Goal: Task Accomplishment & Management: Manage account settings

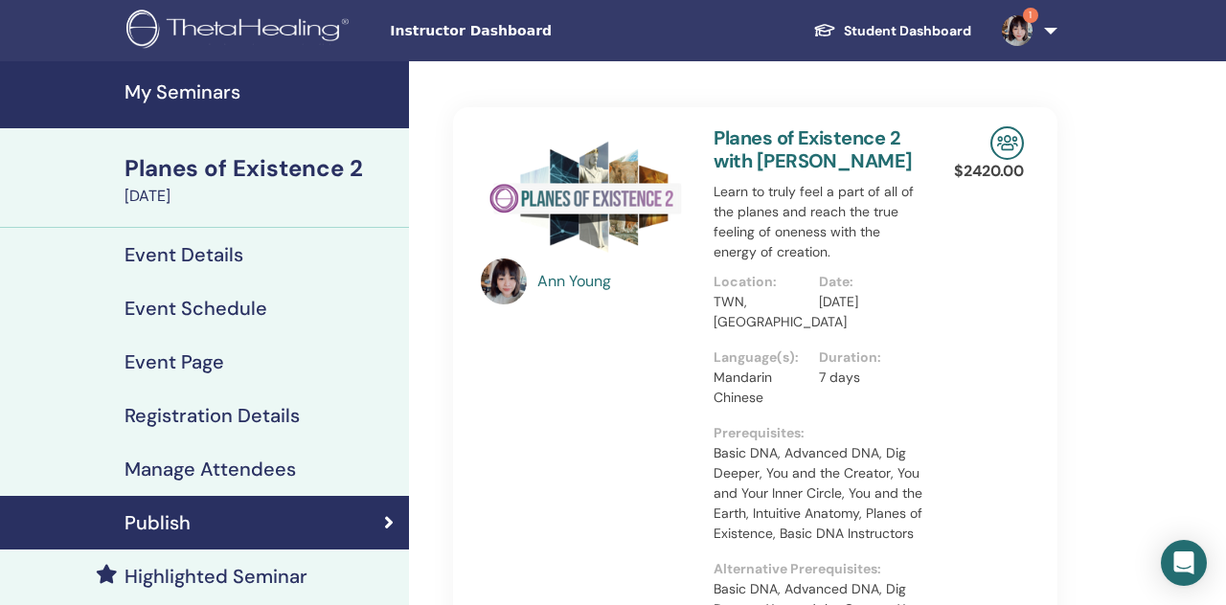
click at [319, 103] on h4 "My Seminars" at bounding box center [261, 91] width 273 height 23
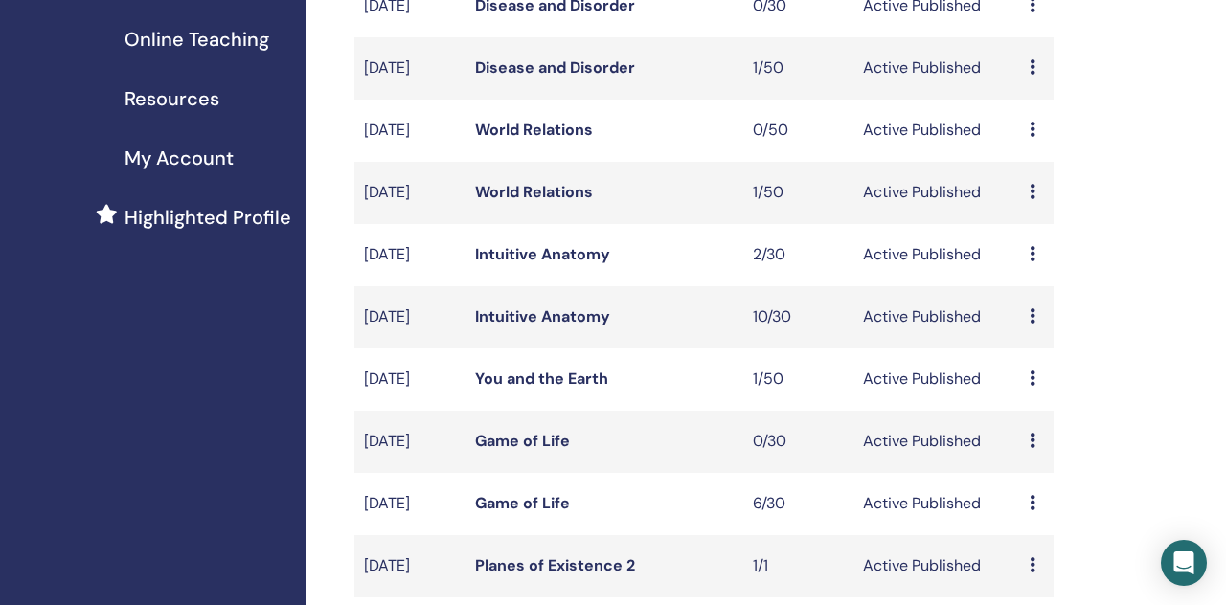
scroll to position [380, 0]
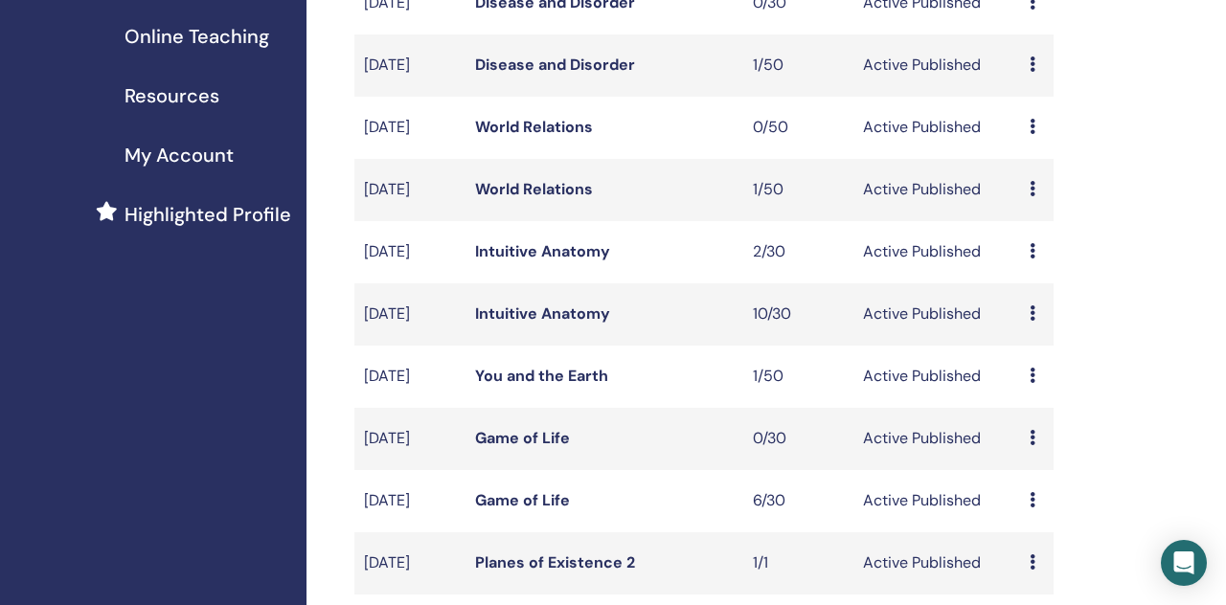
click at [544, 511] on link "Game of Life" at bounding box center [522, 501] width 95 height 20
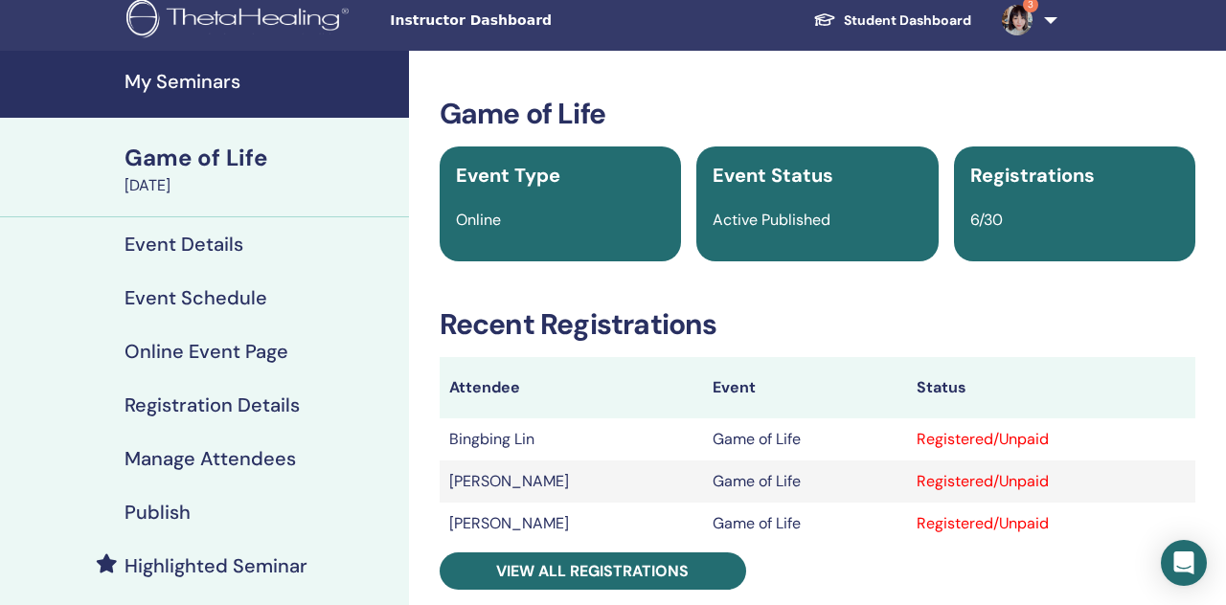
scroll to position [21, 0]
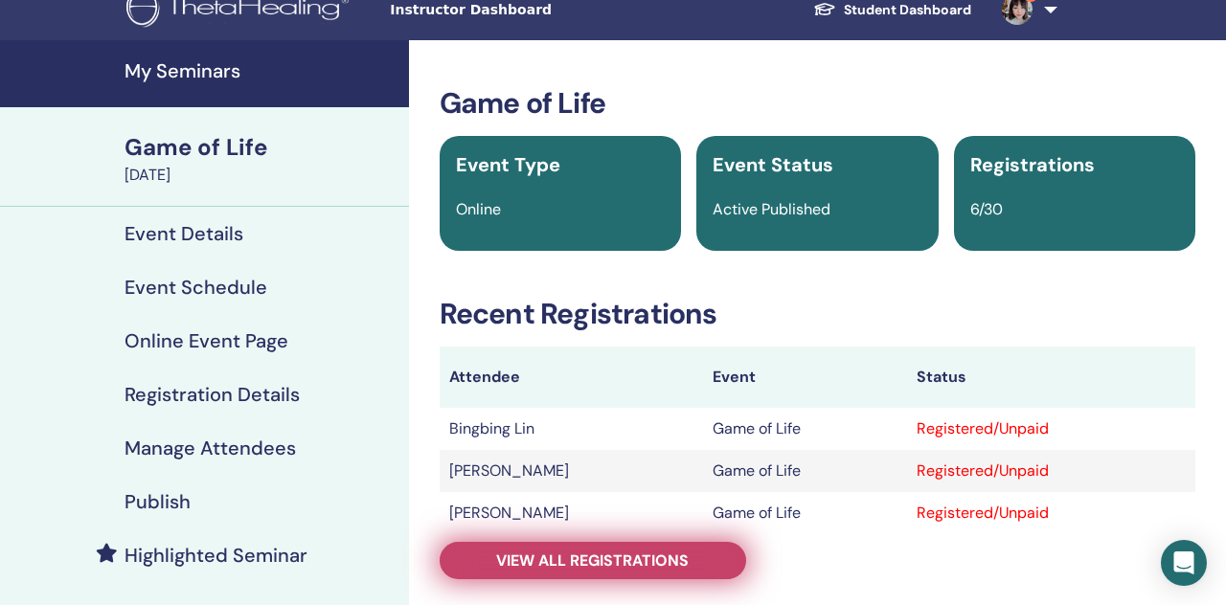
click at [537, 558] on span "View all registrations" at bounding box center [592, 561] width 193 height 20
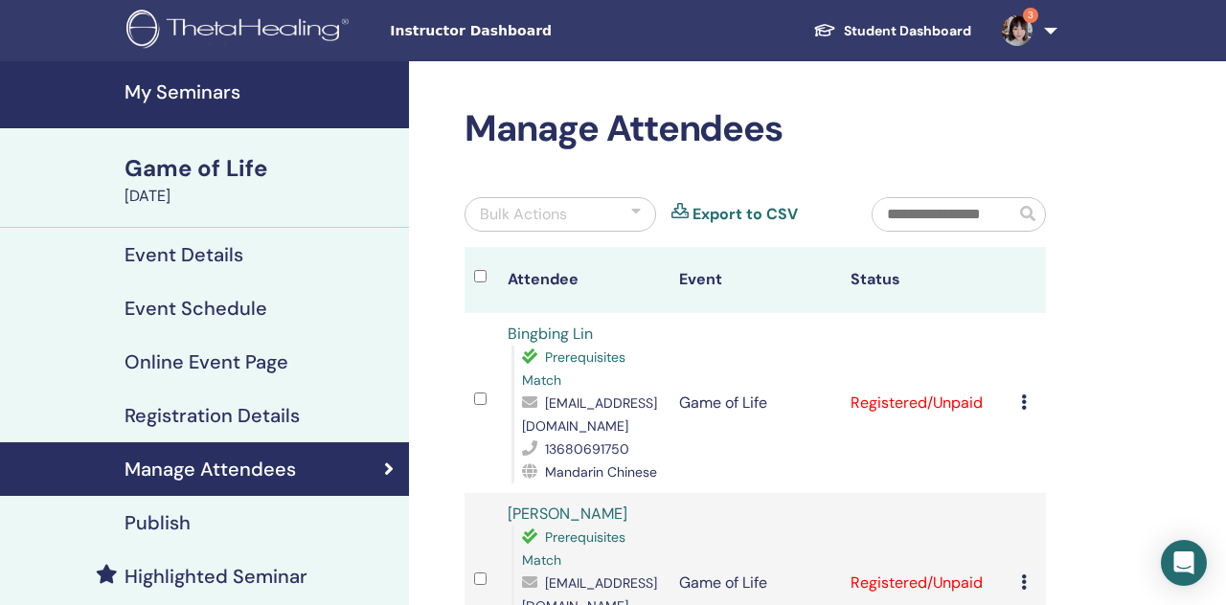
click at [582, 260] on th "Attendee" at bounding box center [583, 280] width 171 height 66
click at [1046, 33] on link "3" at bounding box center [1026, 30] width 79 height 61
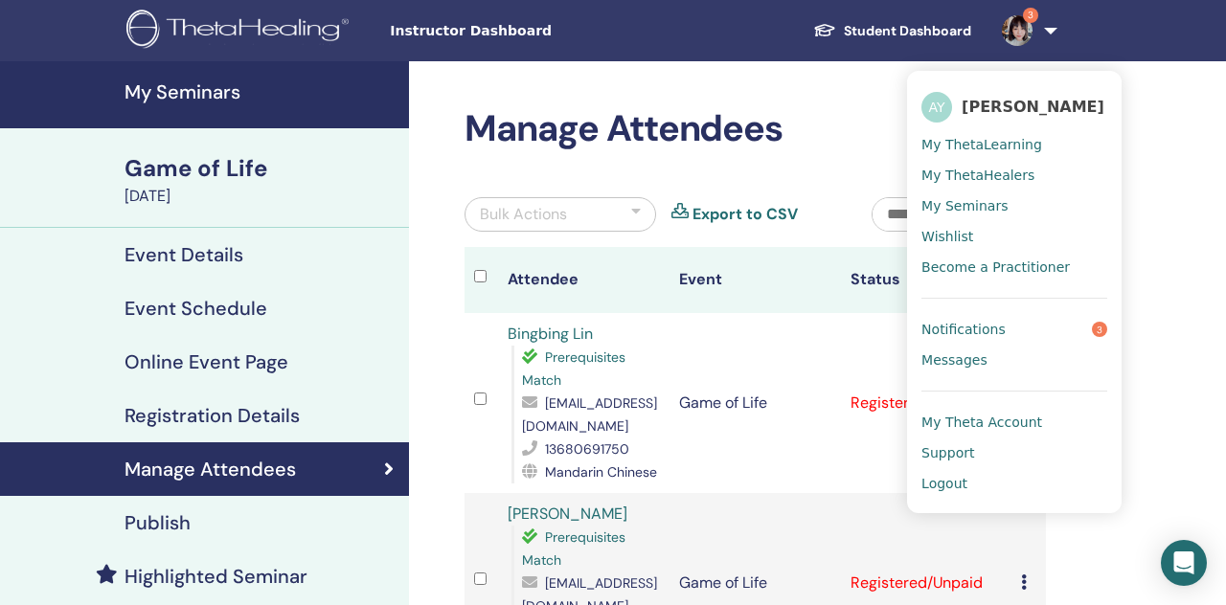
click at [955, 477] on span "Logout" at bounding box center [945, 483] width 46 height 17
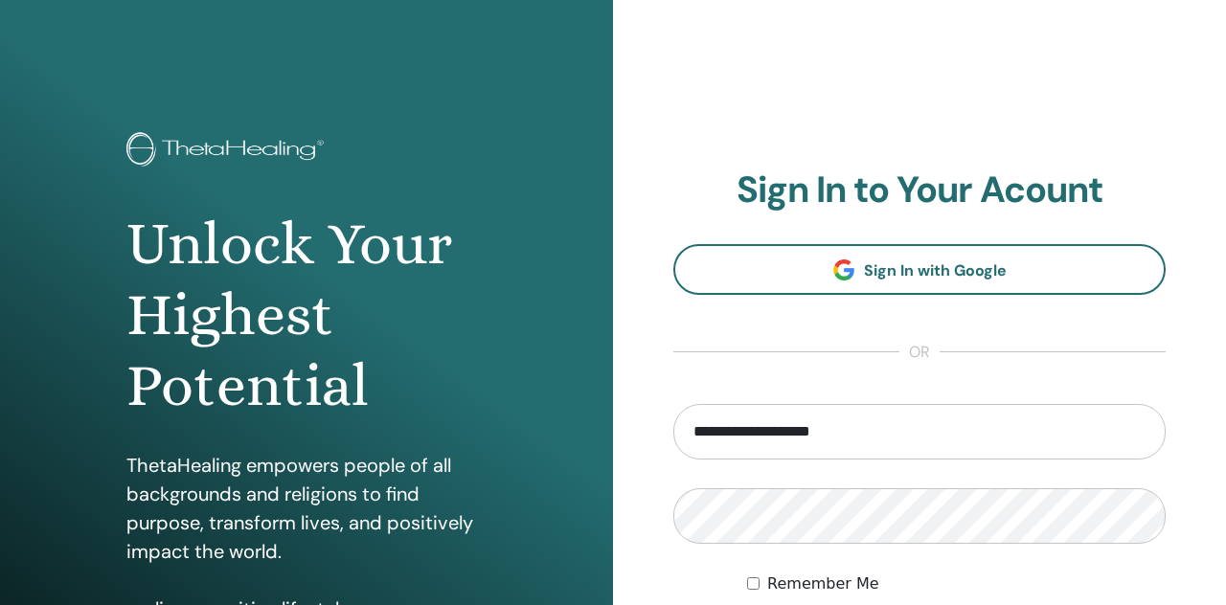
click at [767, 433] on input "**********" at bounding box center [919, 432] width 492 height 56
click at [752, 428] on input "**********" at bounding box center [919, 432] width 492 height 56
type input "*"
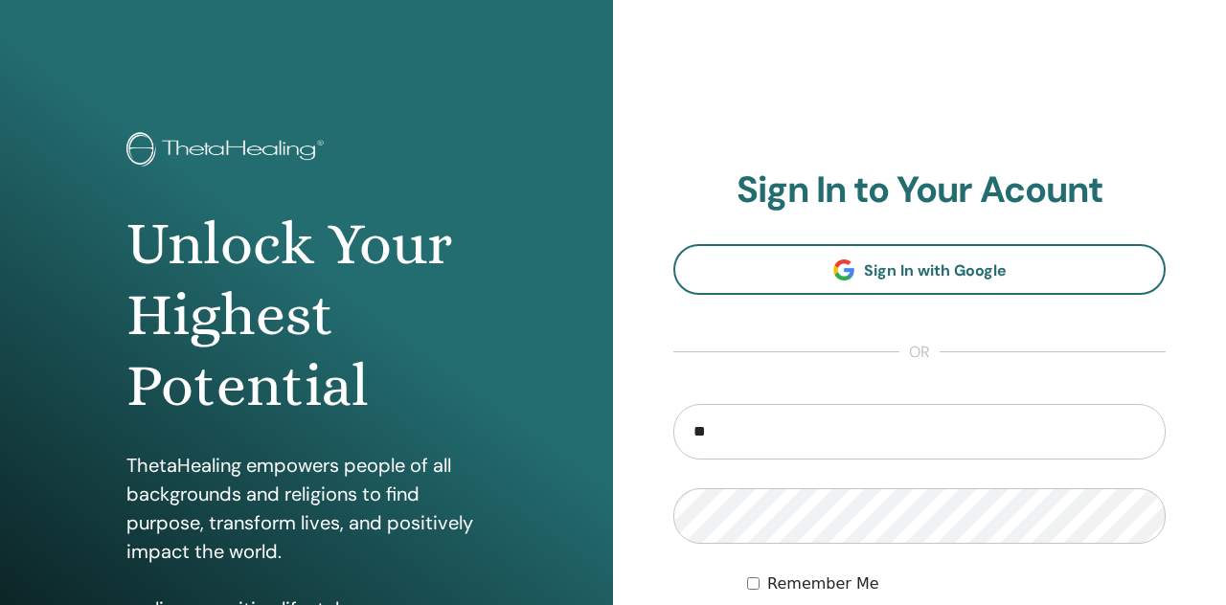
type input "**********"
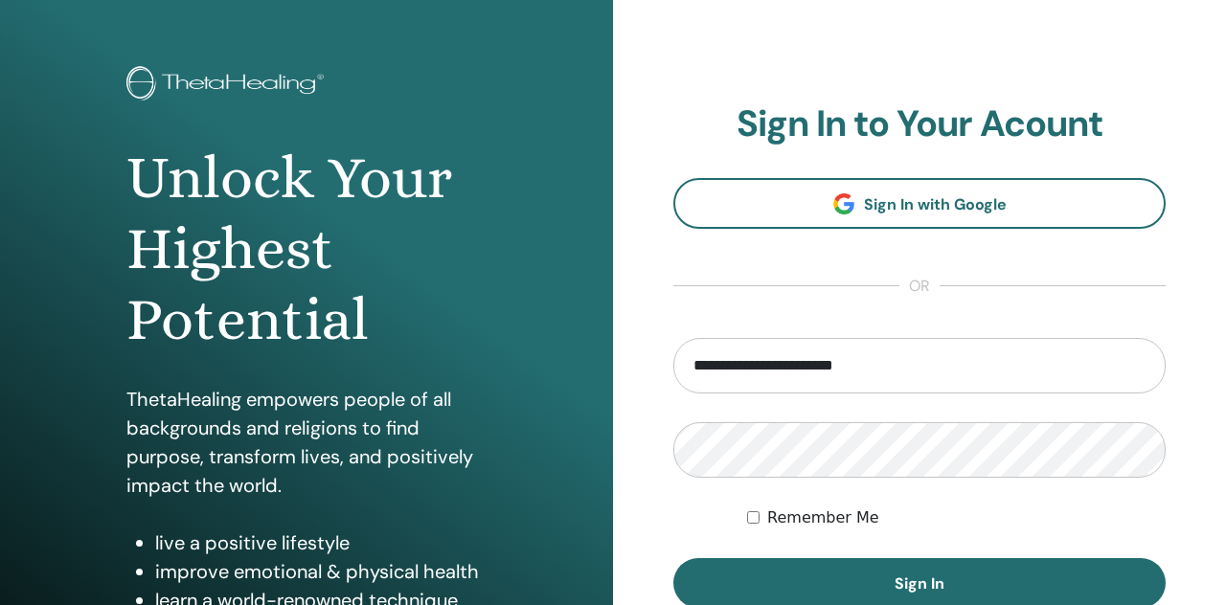
scroll to position [96, 0]
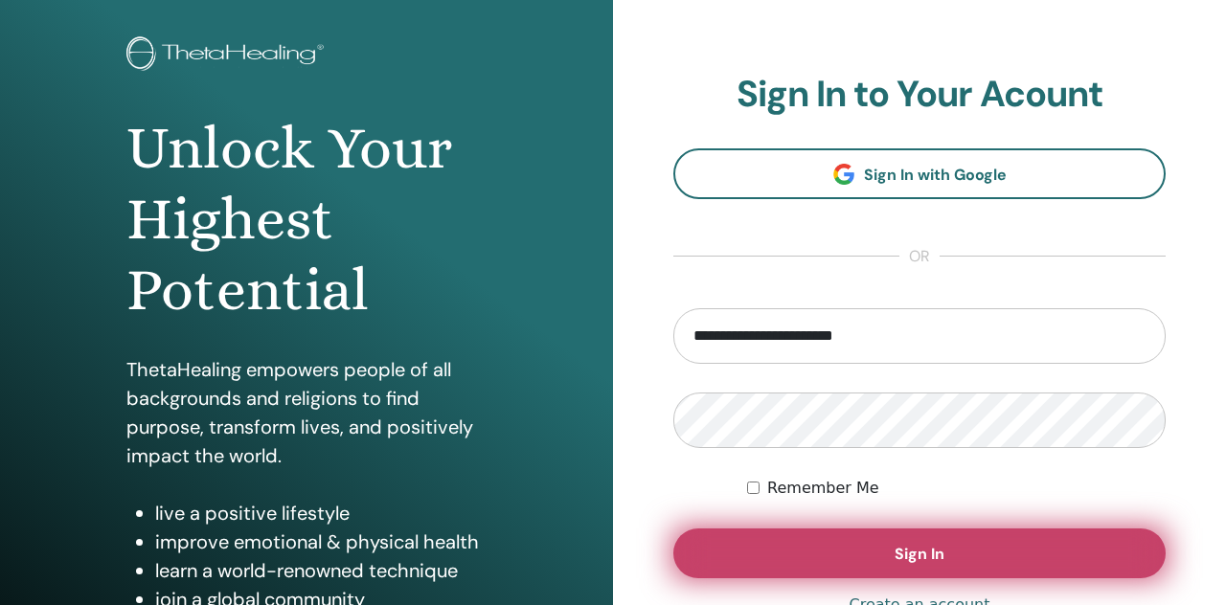
click at [781, 537] on button "Sign In" at bounding box center [919, 554] width 492 height 50
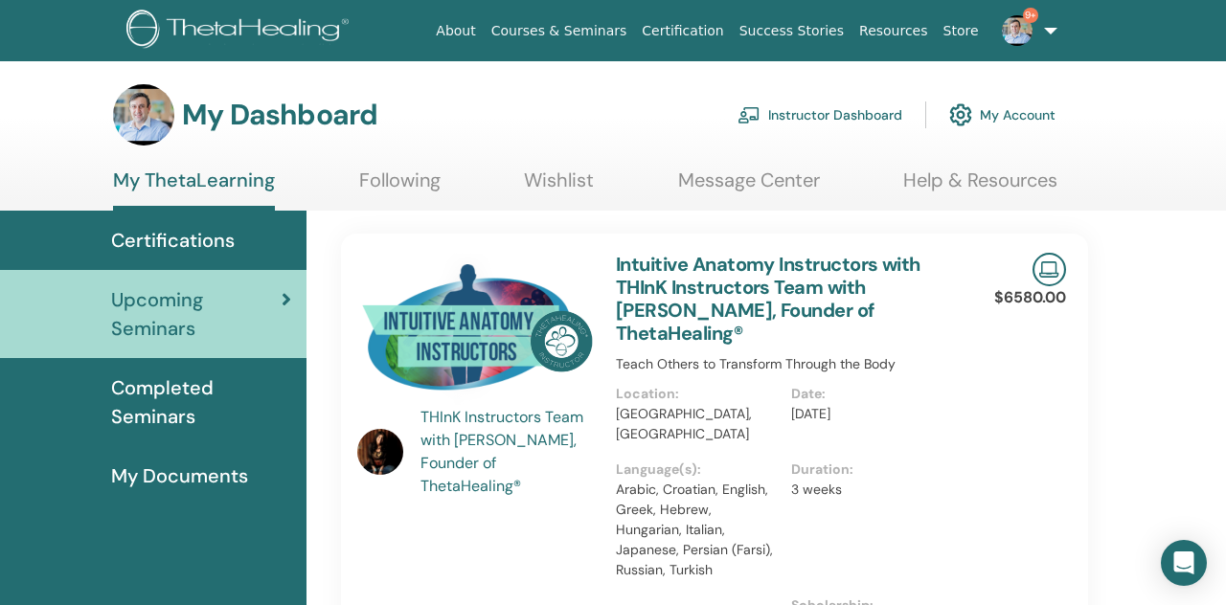
click at [833, 122] on link "Instructor Dashboard" at bounding box center [820, 115] width 165 height 42
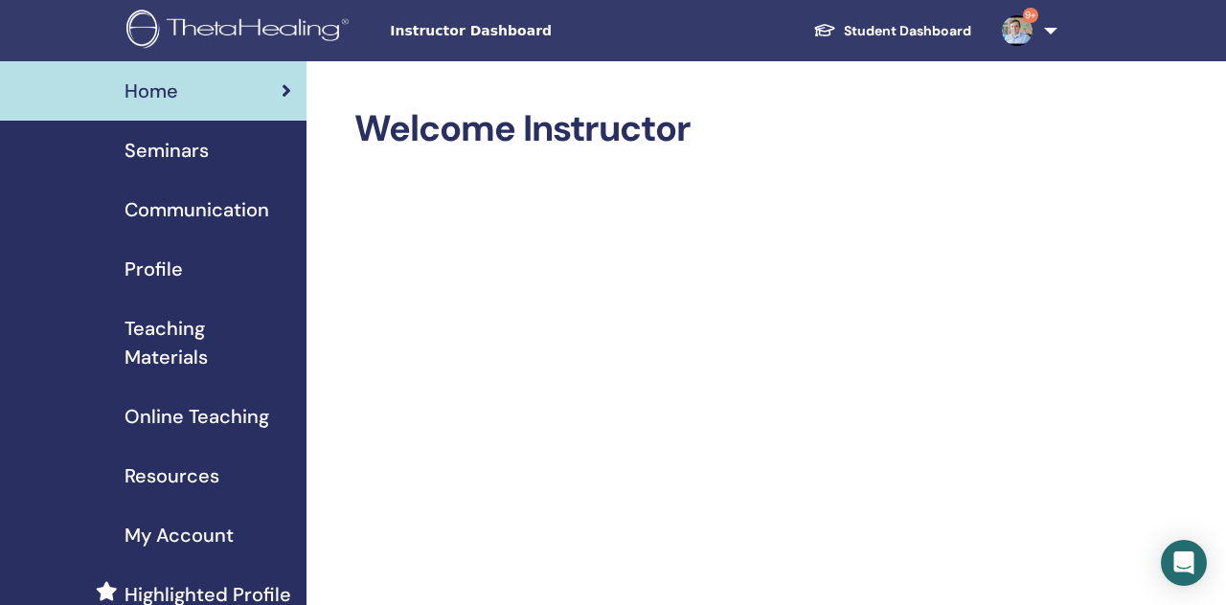
click at [193, 159] on span "Seminars" at bounding box center [167, 150] width 84 height 29
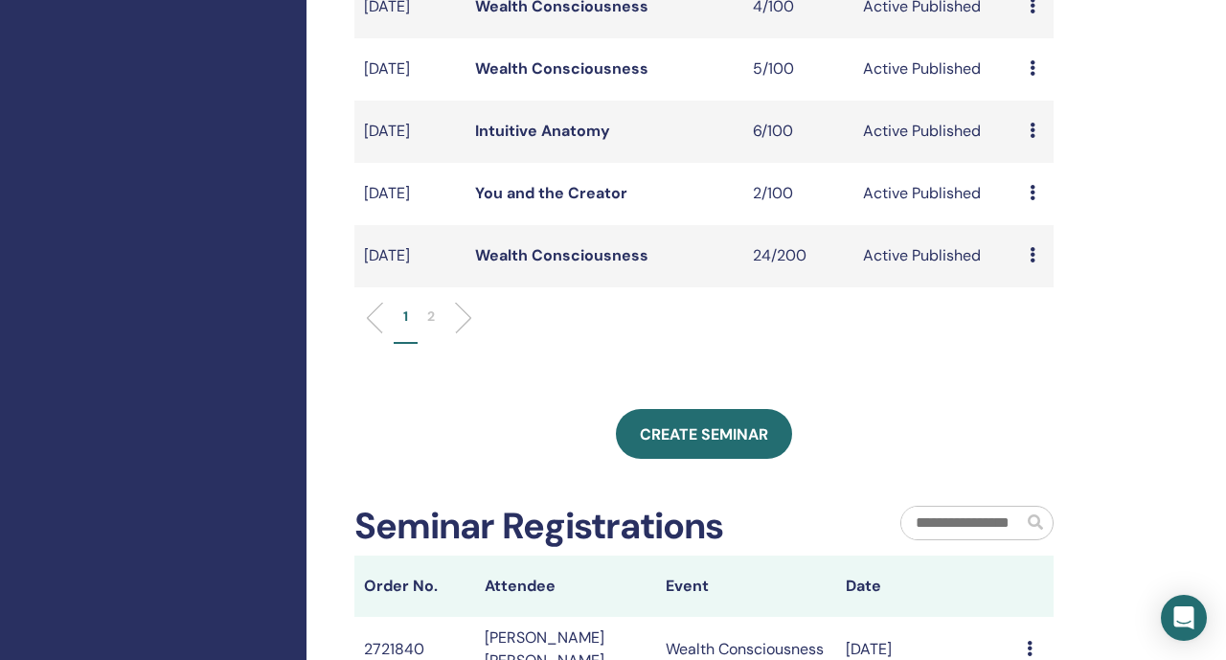
scroll to position [687, 0]
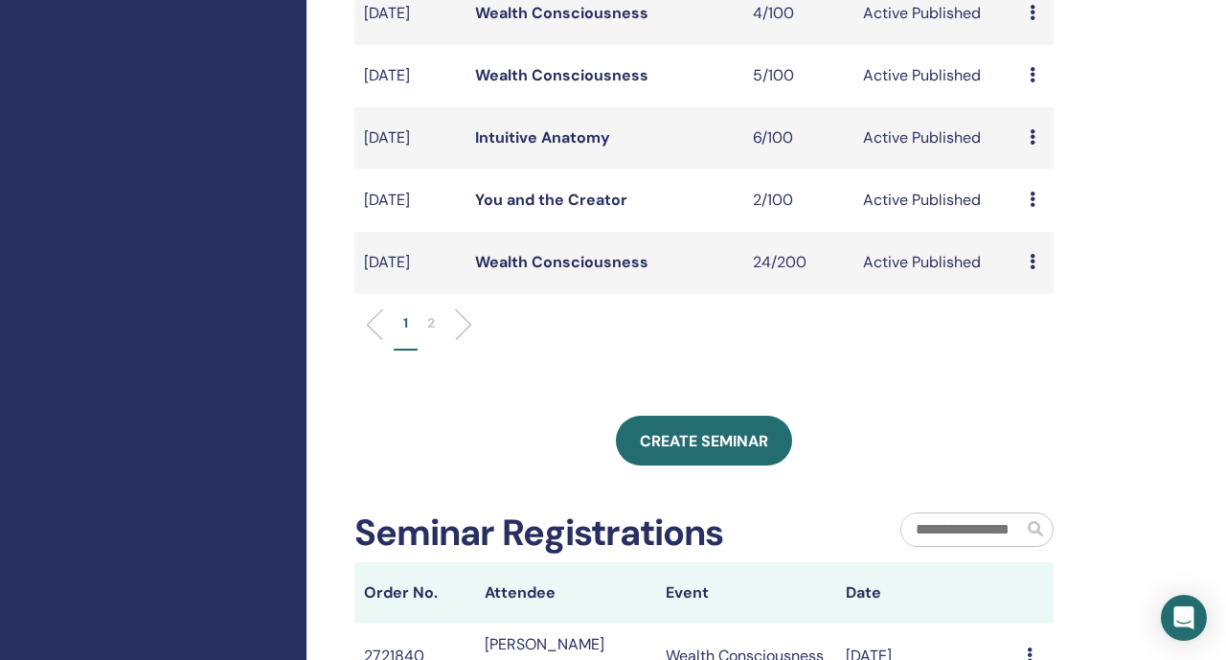
click at [578, 272] on link "Wealth Consciousness" at bounding box center [561, 262] width 173 height 20
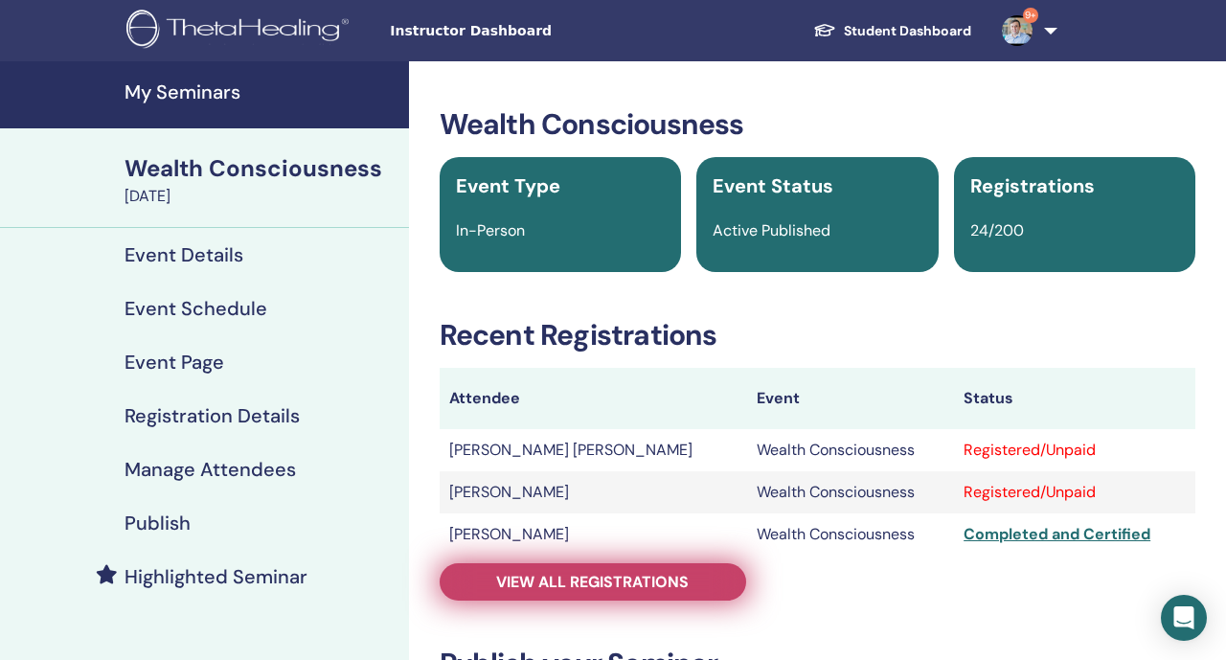
click at [546, 596] on link "View all registrations" at bounding box center [593, 581] width 307 height 37
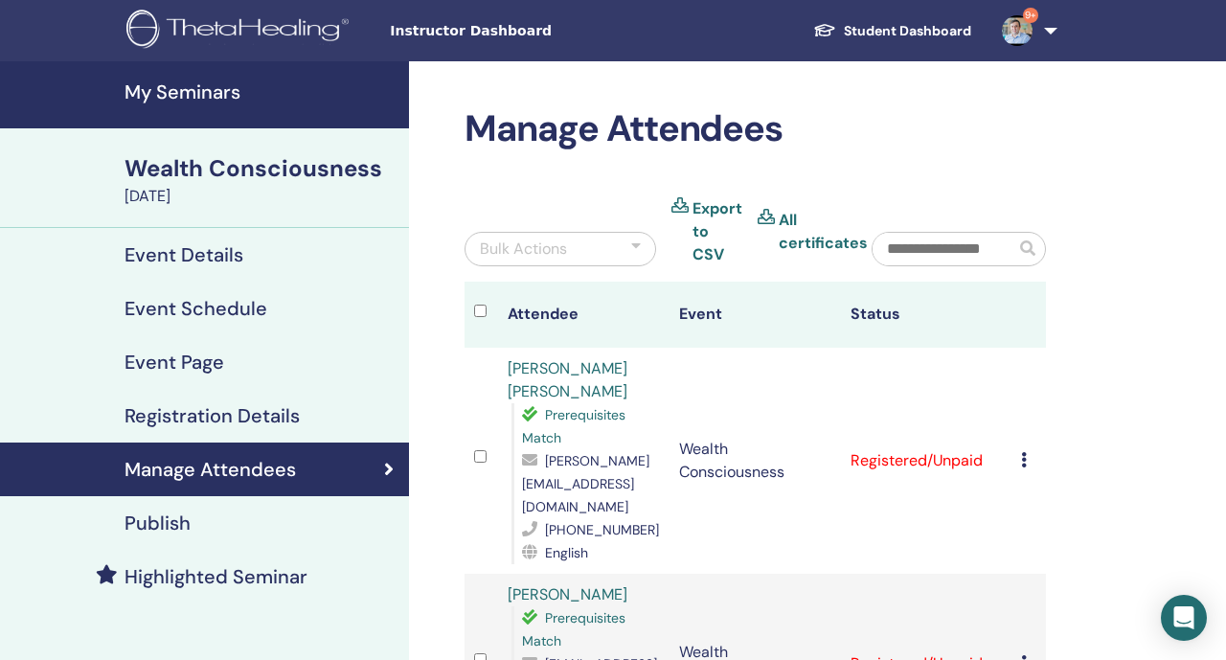
click at [1021, 452] on icon at bounding box center [1024, 459] width 6 height 15
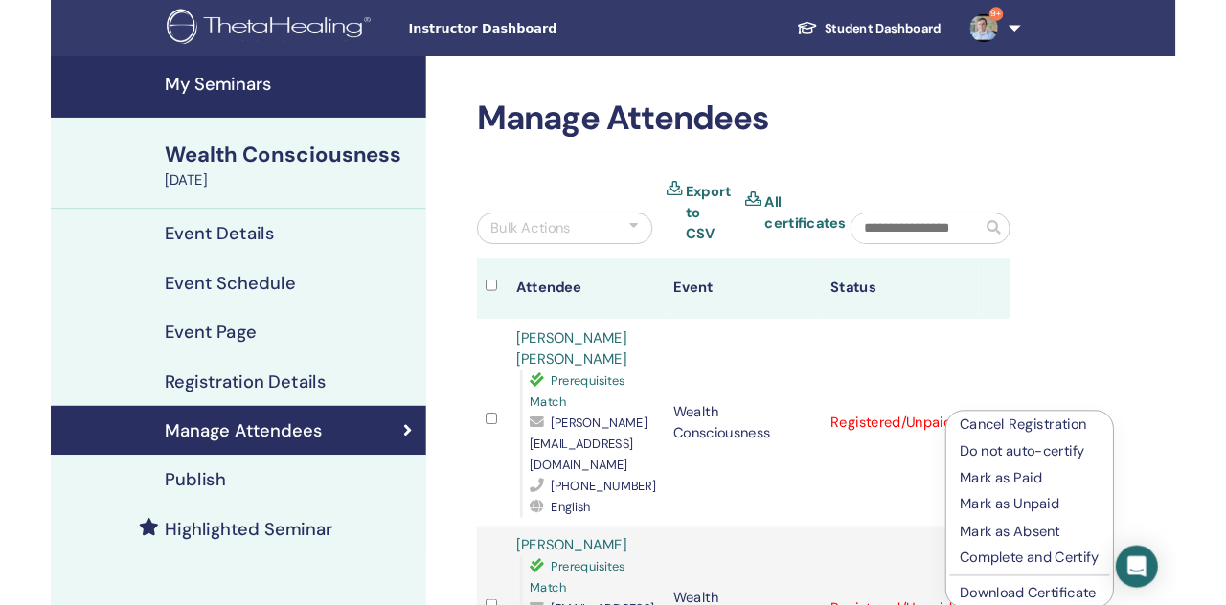
scroll to position [89, 0]
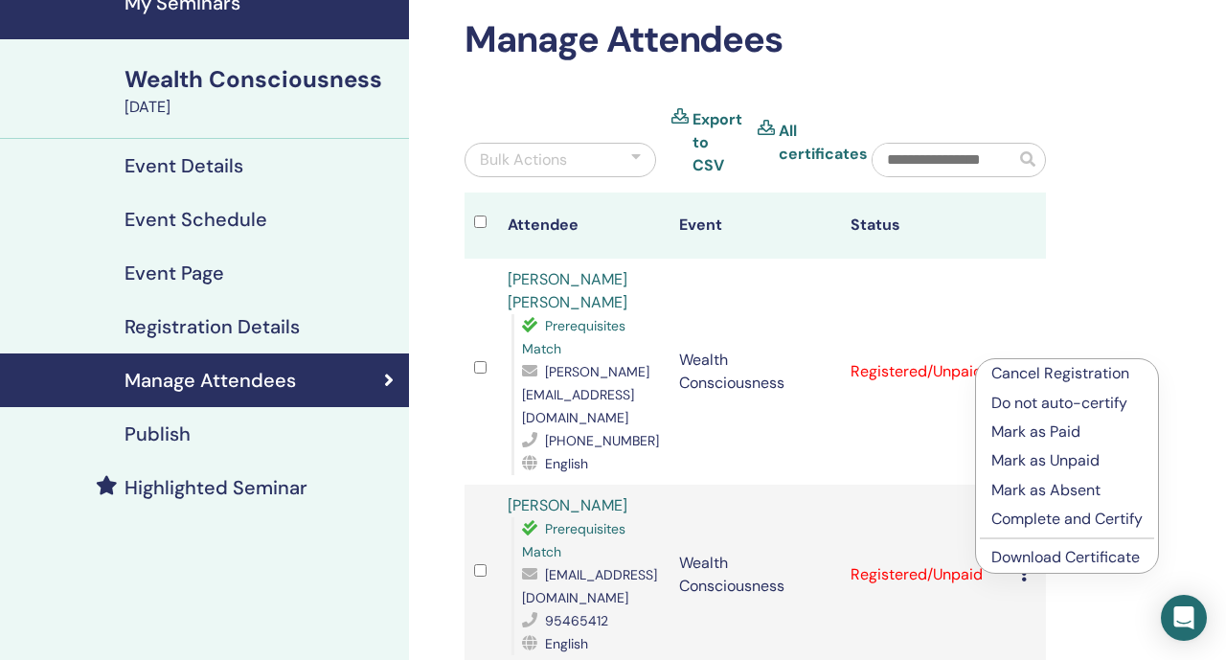
click at [1094, 562] on link "Download Certificate" at bounding box center [1066, 557] width 148 height 20
